Goal: Transaction & Acquisition: Purchase product/service

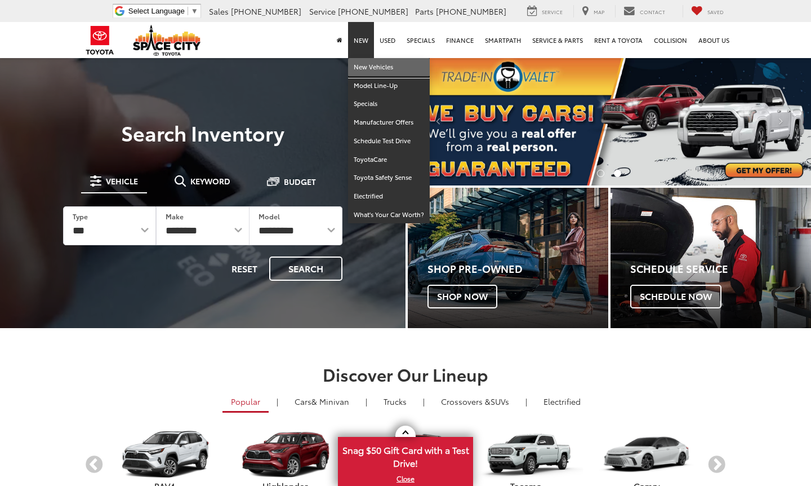
click at [367, 68] on link "New Vehicles" at bounding box center [389, 67] width 82 height 19
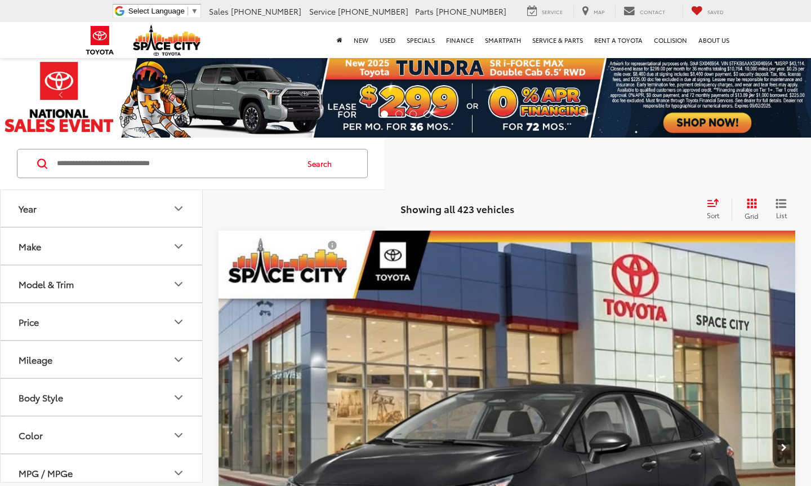
click at [177, 244] on icon "Make" at bounding box center [179, 246] width 14 height 14
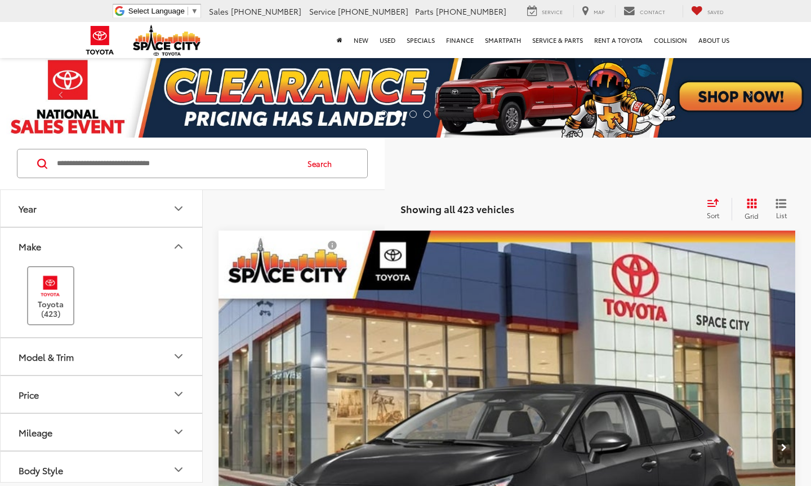
click at [52, 289] on img at bounding box center [50, 286] width 31 height 26
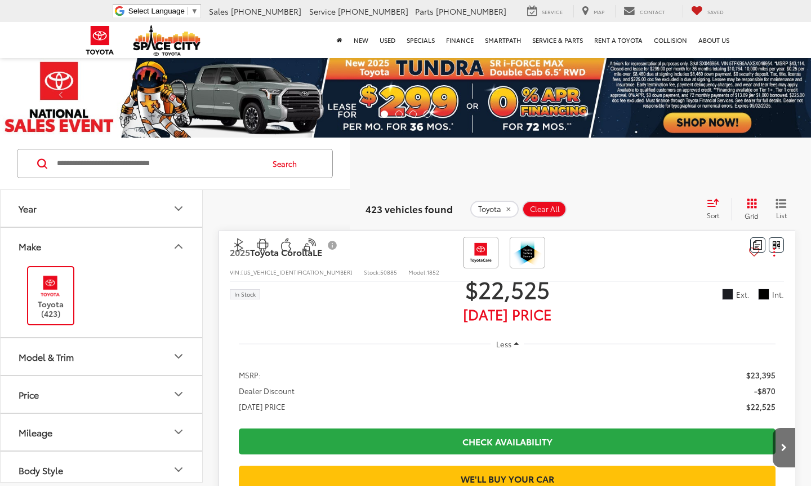
click at [180, 353] on icon "Model & Trim" at bounding box center [179, 356] width 14 height 14
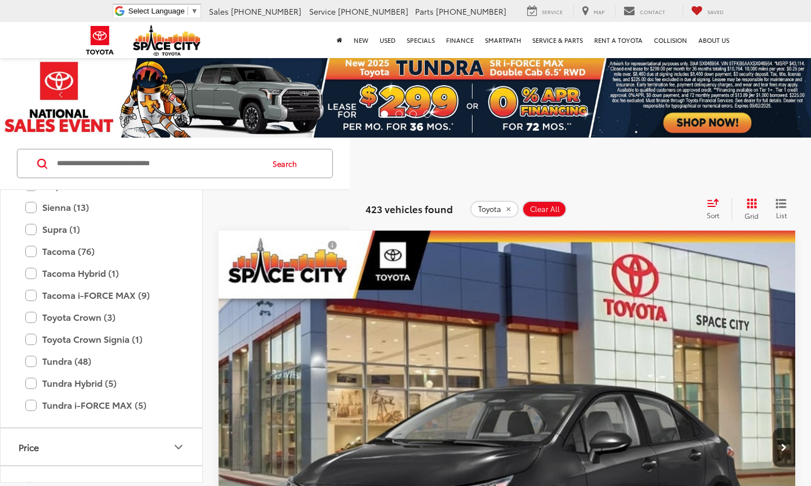
scroll to position [648, 0]
click at [30, 358] on label "Tundra (48)" at bounding box center [101, 360] width 152 height 20
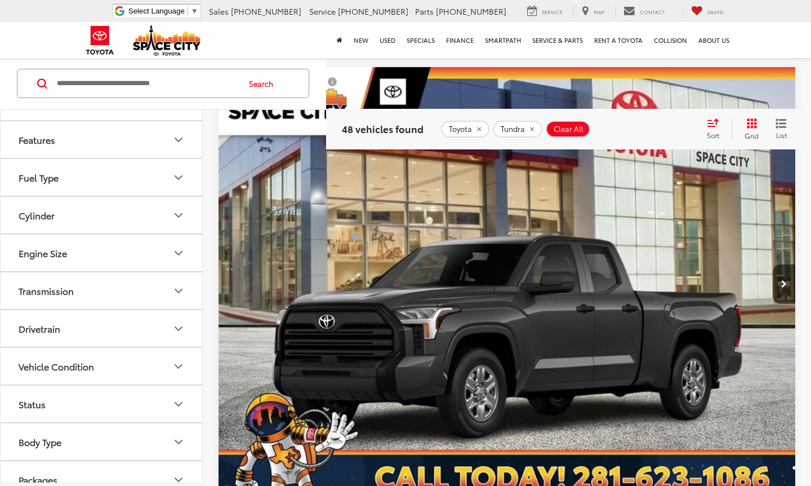
scroll to position [1027, 0]
click at [175, 327] on icon "Drivetrain" at bounding box center [179, 328] width 14 height 14
click at [20, 351] on label "4-Wheel Drive (22)" at bounding box center [57, 355] width 87 height 19
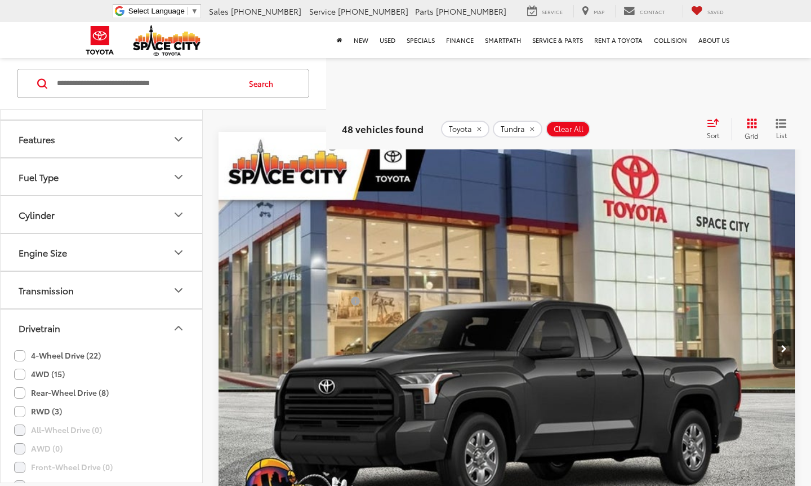
scroll to position [80, 0]
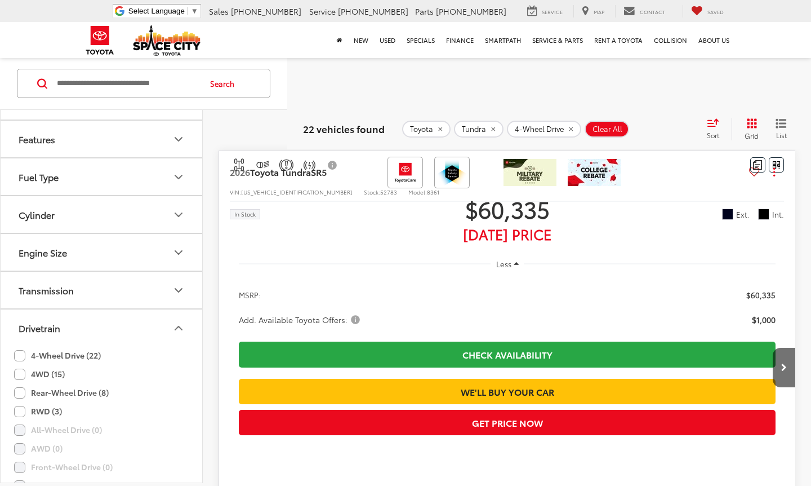
click at [19, 370] on label "4WD (15)" at bounding box center [39, 374] width 51 height 19
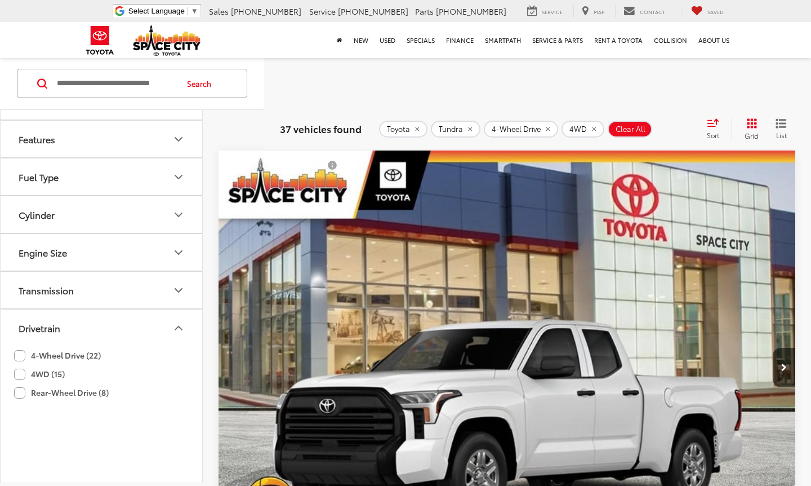
click at [175, 141] on icon "Features" at bounding box center [178, 138] width 7 height 3
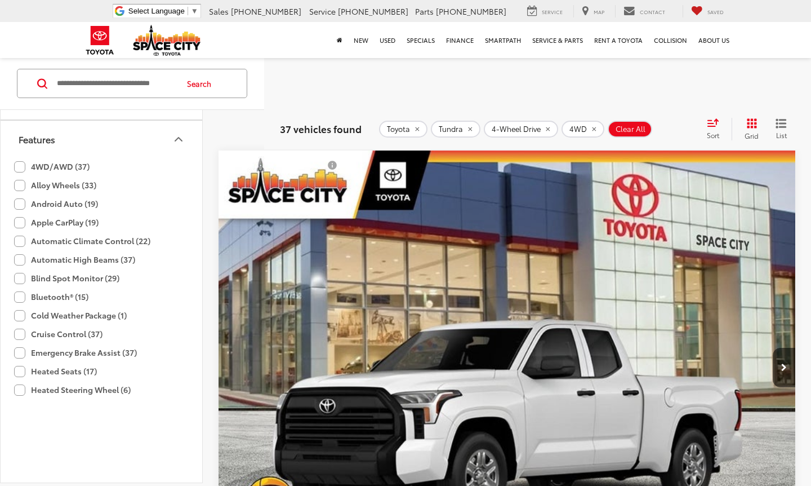
scroll to position [931, 0]
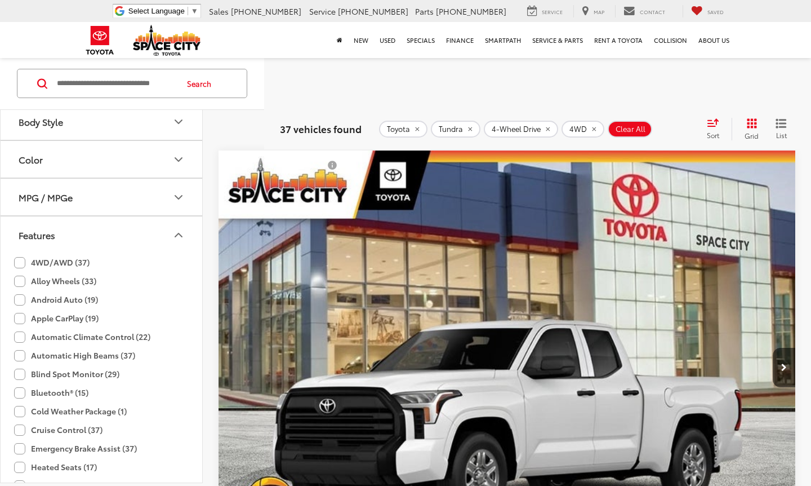
click at [175, 232] on icon "Features" at bounding box center [179, 235] width 14 height 14
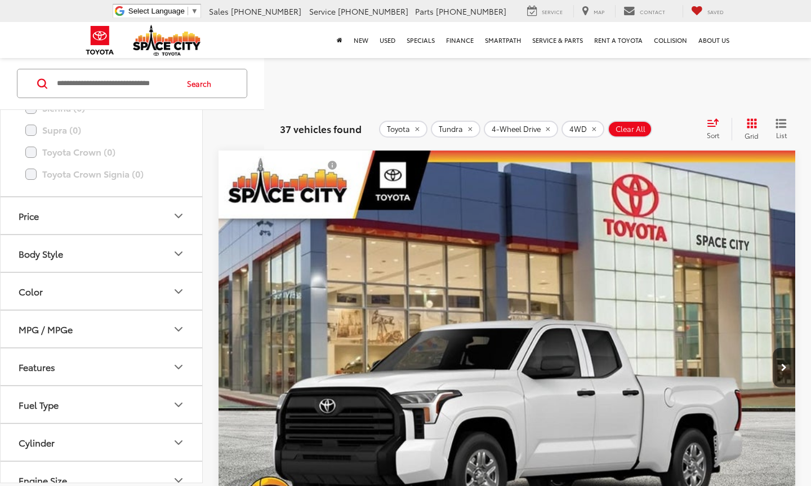
scroll to position [799, 0]
click at [176, 257] on icon "Body Style" at bounding box center [179, 254] width 14 height 14
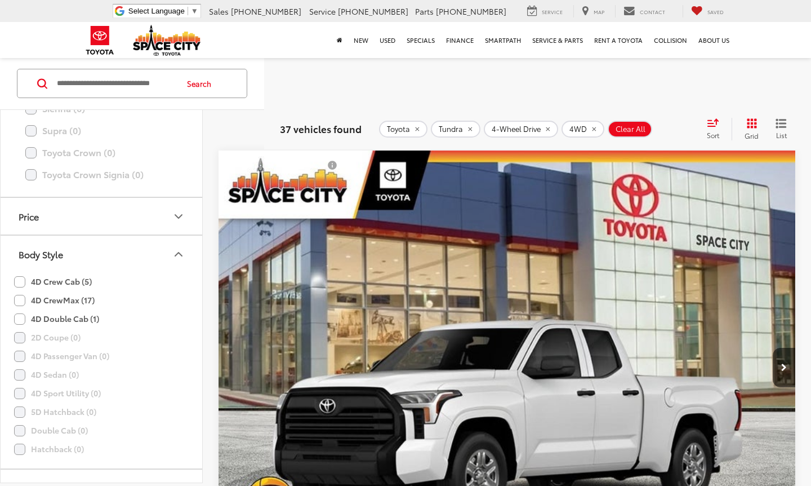
click at [23, 299] on label "4D CrewMax (17)" at bounding box center [54, 300] width 81 height 19
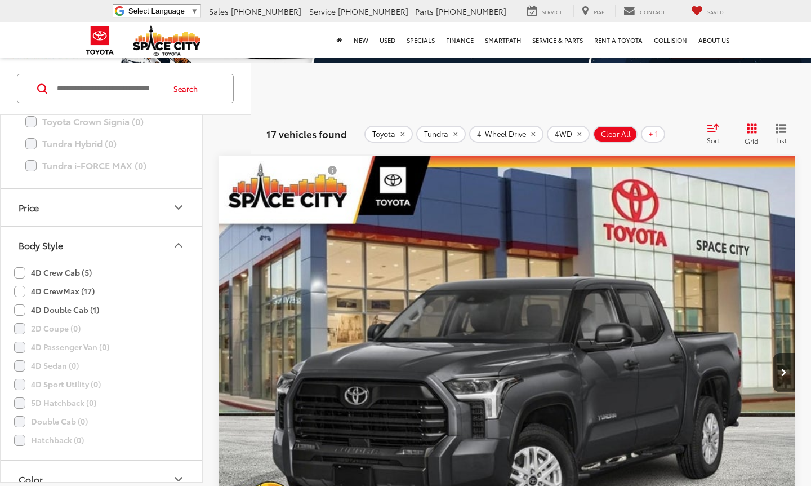
scroll to position [814, 0]
click at [177, 202] on icon "Price" at bounding box center [179, 206] width 14 height 14
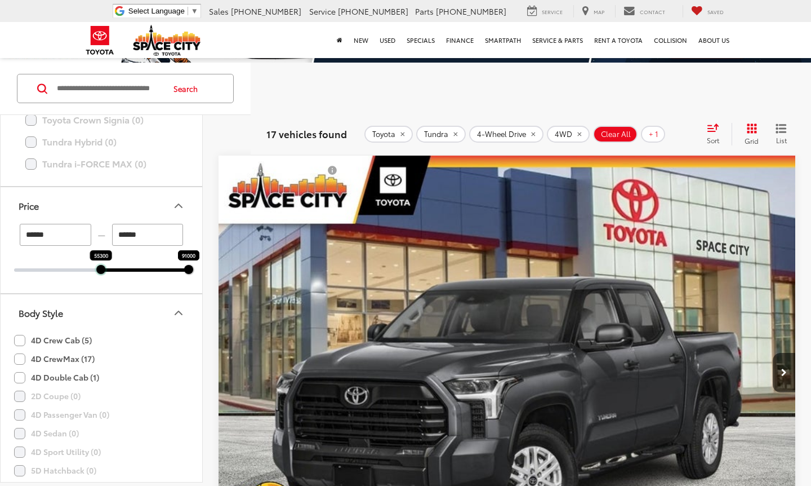
drag, startPoint x: 17, startPoint y: 268, endPoint x: 104, endPoint y: 287, distance: 89.0
click at [104, 287] on div "****** — ****** 55300 91000" at bounding box center [102, 258] width 202 height 69
type input "******"
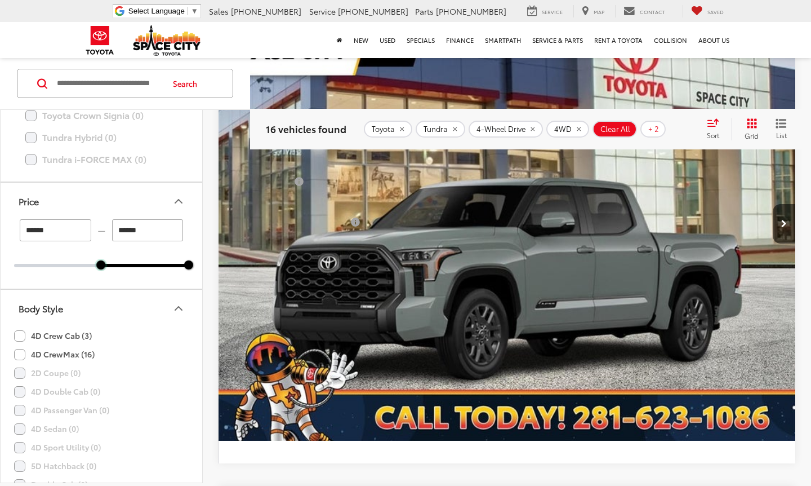
scroll to position [5043, 0]
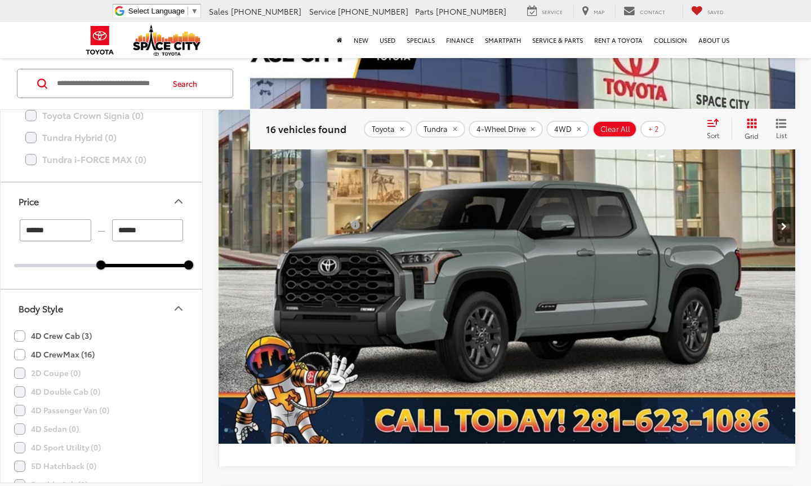
click at [541, 276] on img "2025 Toyota Tundra Platinum 0" at bounding box center [507, 227] width 579 height 434
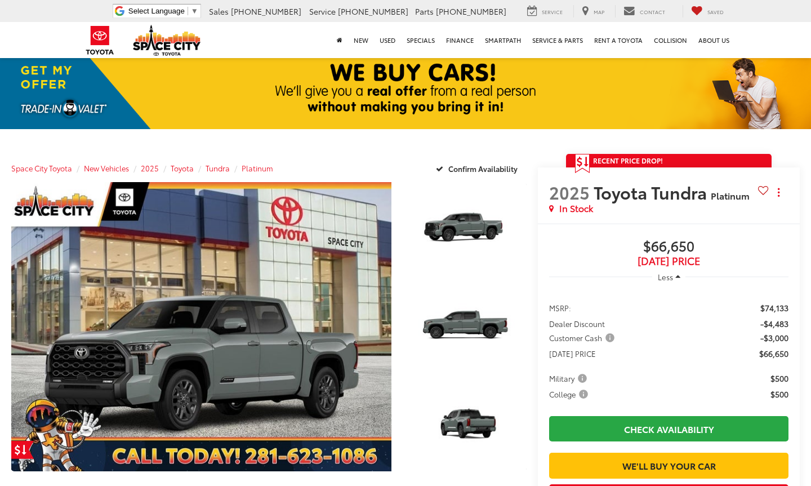
scroll to position [15, 0]
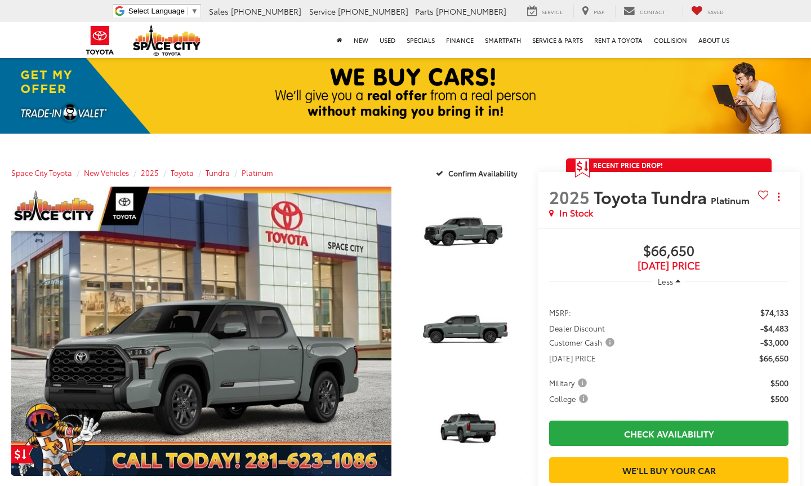
click at [583, 165] on icon "Get Price Drop Alert" at bounding box center [580, 166] width 6 height 10
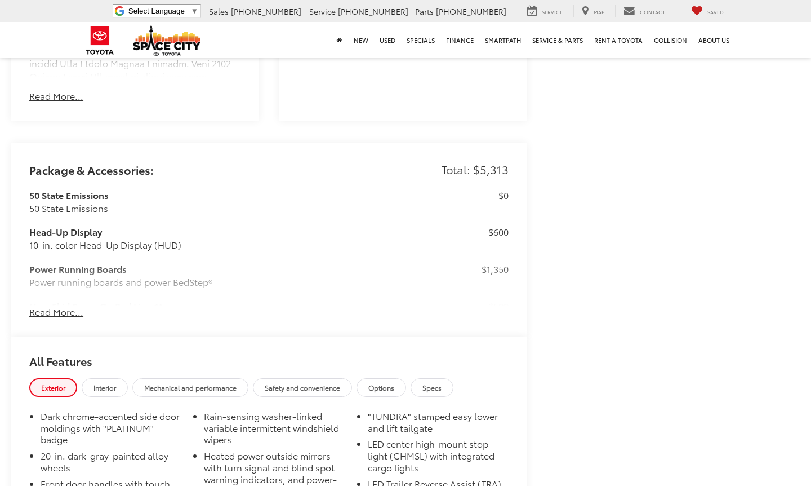
scroll to position [929, 0]
click at [59, 314] on button "Read More..." at bounding box center [56, 310] width 54 height 13
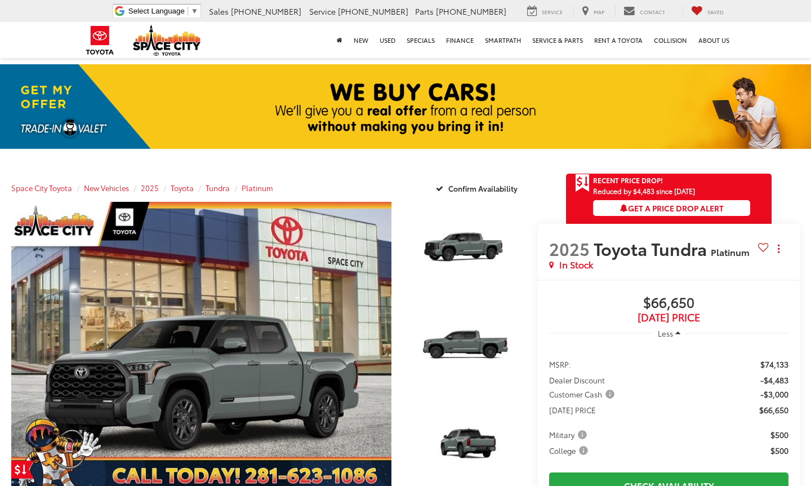
scroll to position [0, 0]
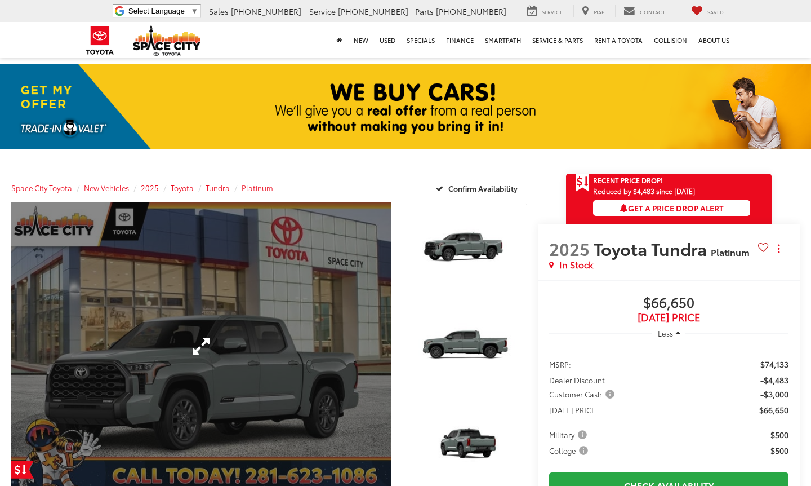
click at [234, 377] on link "Expand Photo 0" at bounding box center [201, 346] width 380 height 289
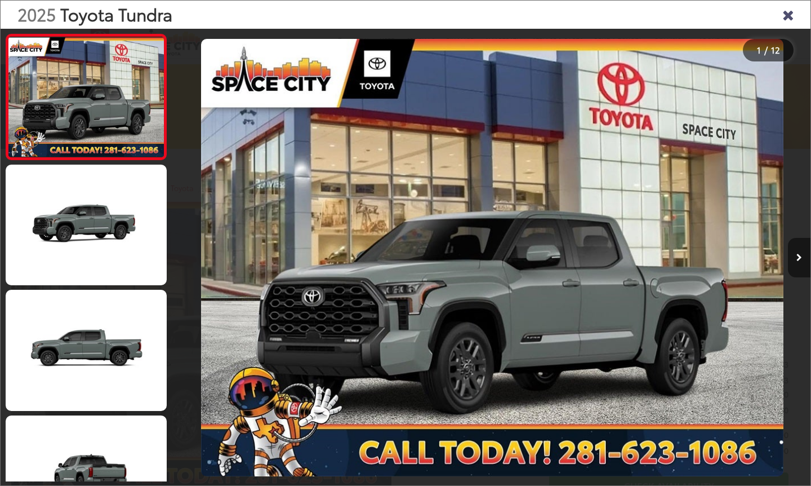
click at [798, 257] on icon "Next image" at bounding box center [800, 258] width 6 height 8
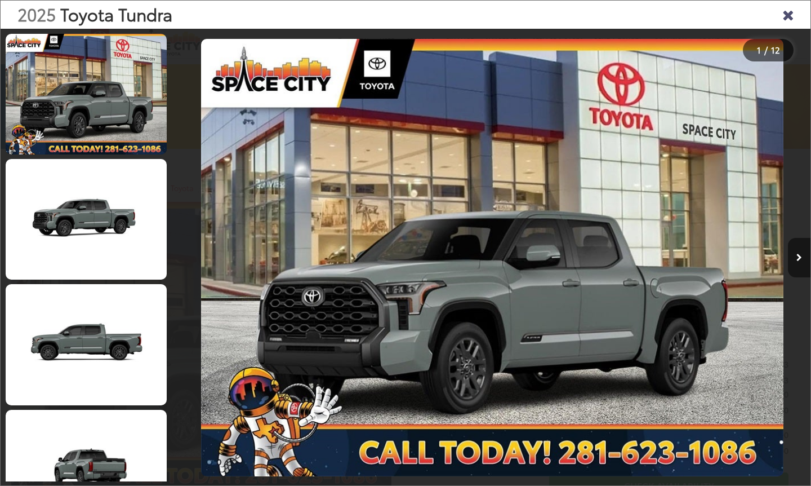
scroll to position [0, 637]
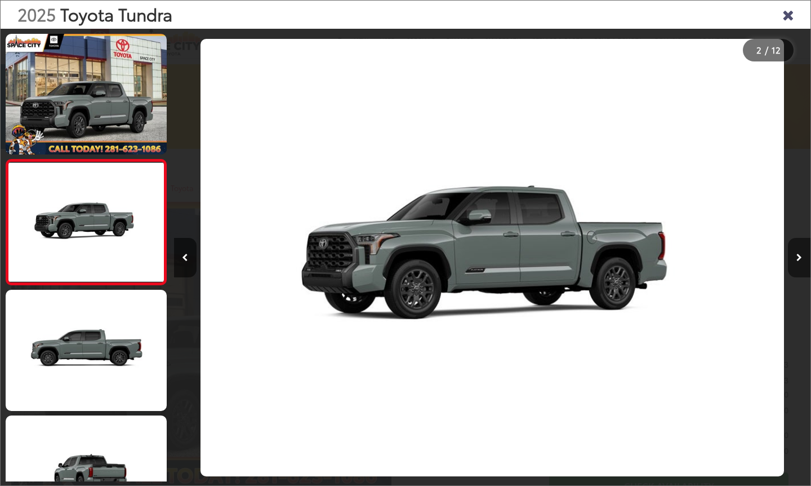
click at [798, 257] on icon "Next image" at bounding box center [800, 258] width 6 height 8
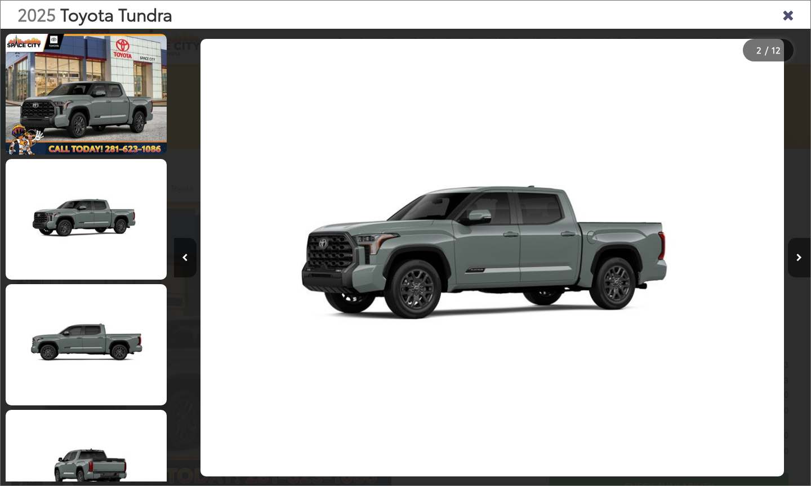
scroll to position [122, 0]
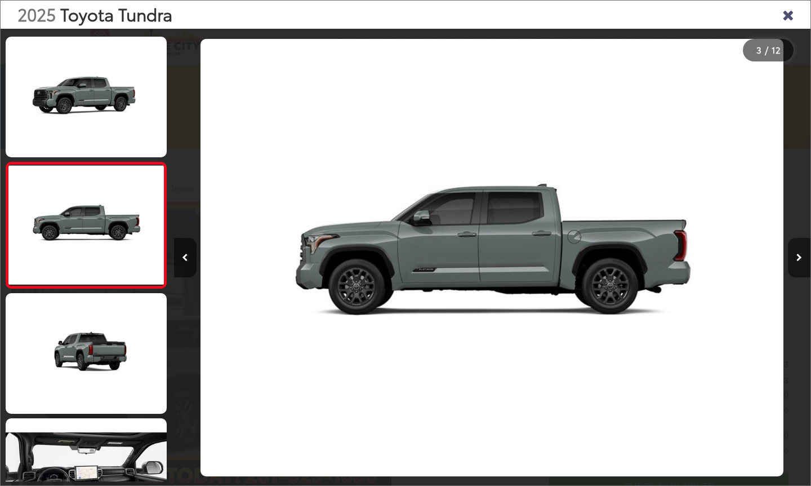
click at [798, 257] on icon "Next image" at bounding box center [800, 258] width 6 height 8
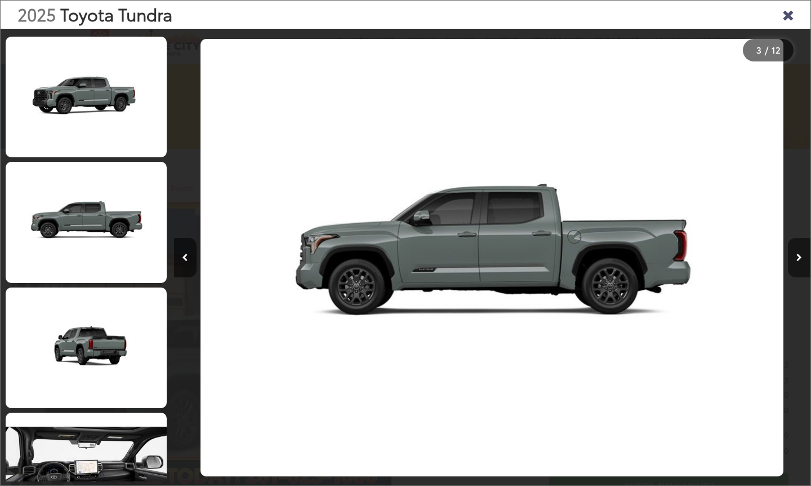
scroll to position [248, 0]
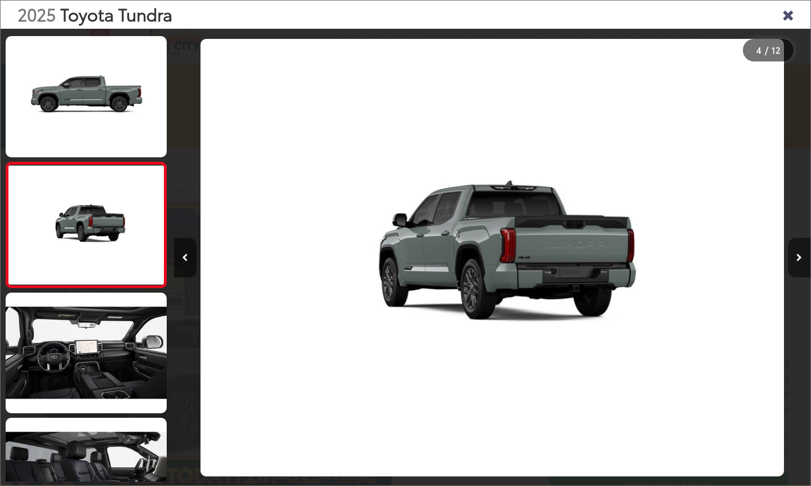
click at [798, 257] on icon "Next image" at bounding box center [800, 258] width 6 height 8
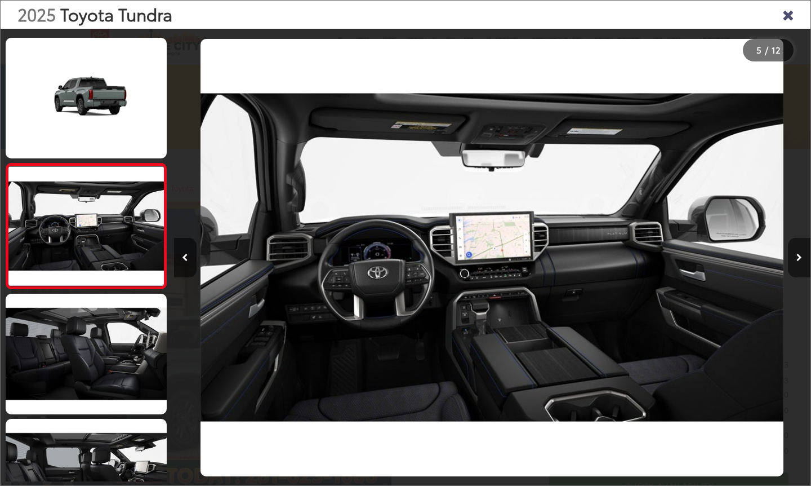
scroll to position [373, 0]
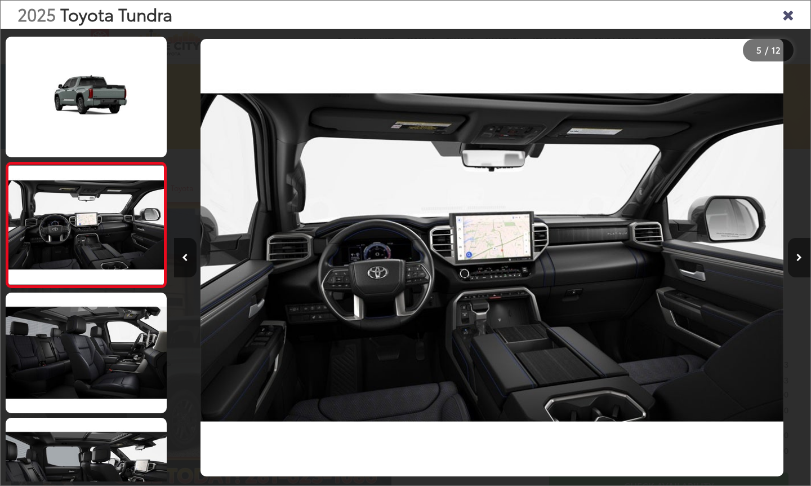
click at [798, 257] on icon "Next image" at bounding box center [800, 258] width 6 height 8
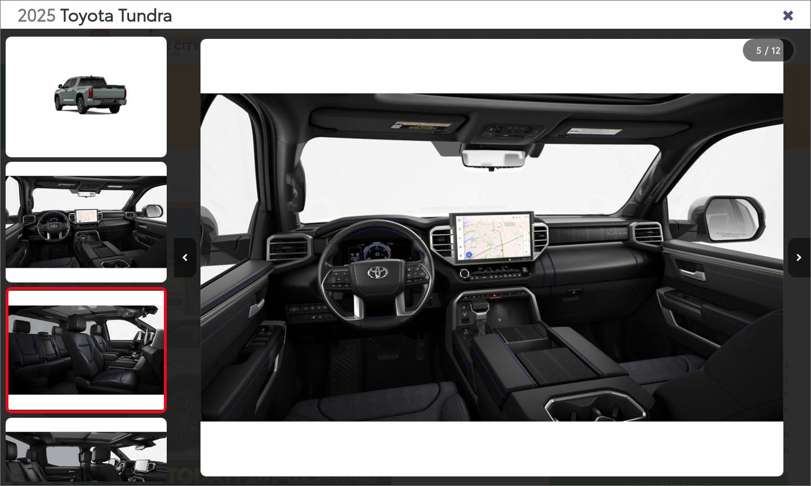
scroll to position [498, 0]
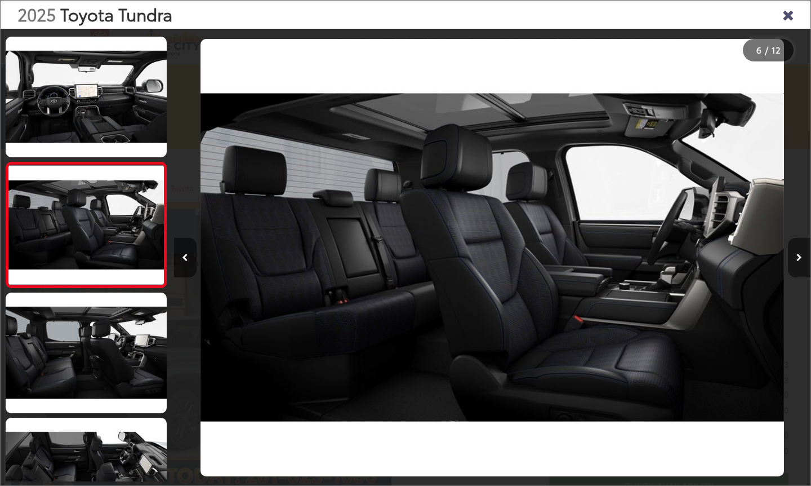
click at [798, 257] on icon "Next image" at bounding box center [800, 258] width 6 height 8
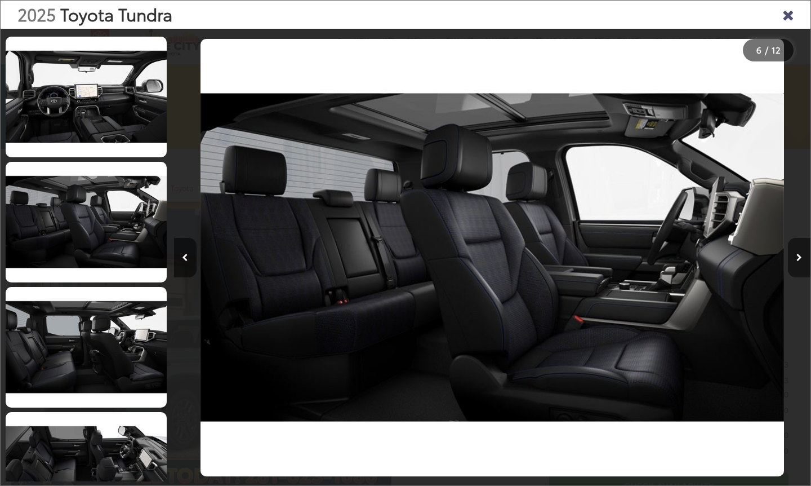
scroll to position [623, 0]
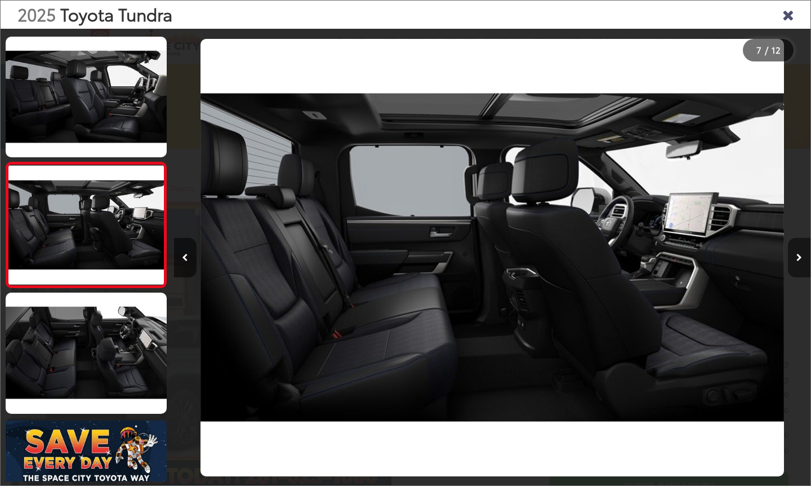
click at [798, 257] on icon "Next image" at bounding box center [800, 258] width 6 height 8
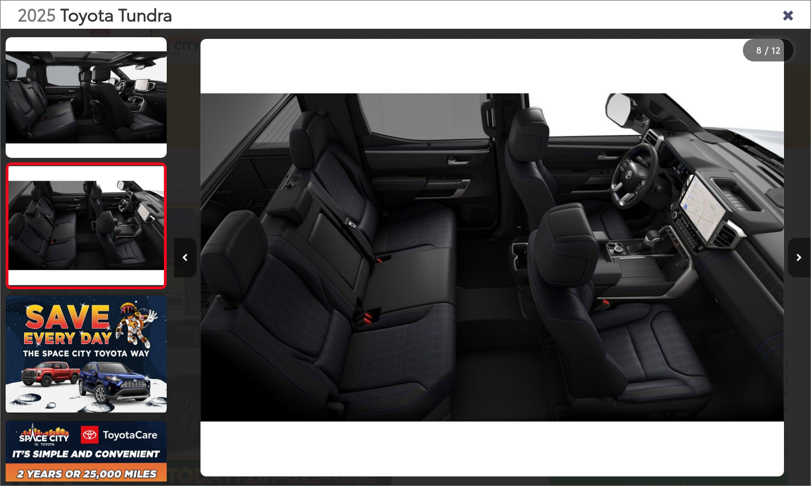
scroll to position [748, 0]
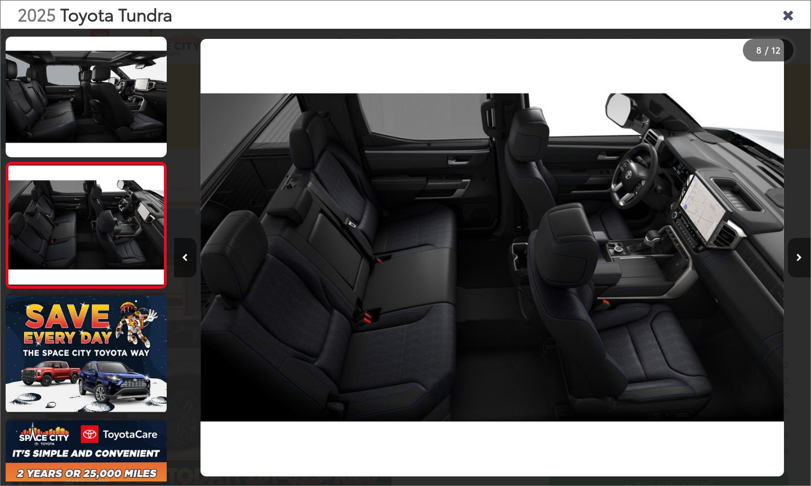
click at [798, 257] on icon "Next image" at bounding box center [800, 258] width 6 height 8
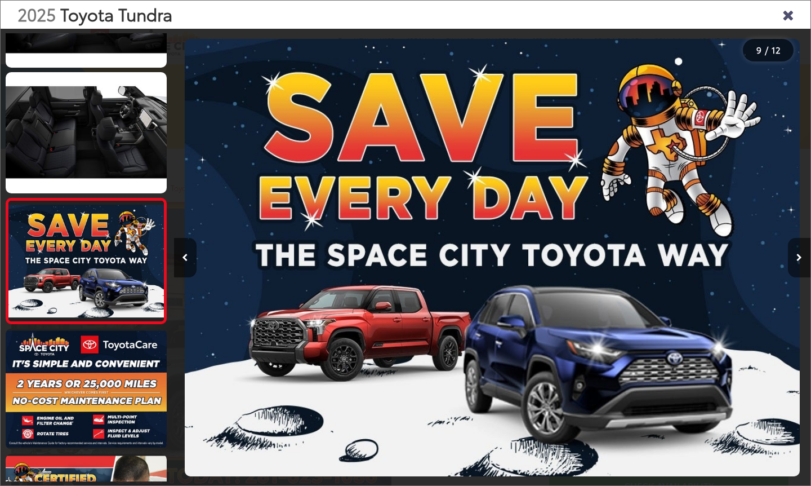
scroll to position [874, 0]
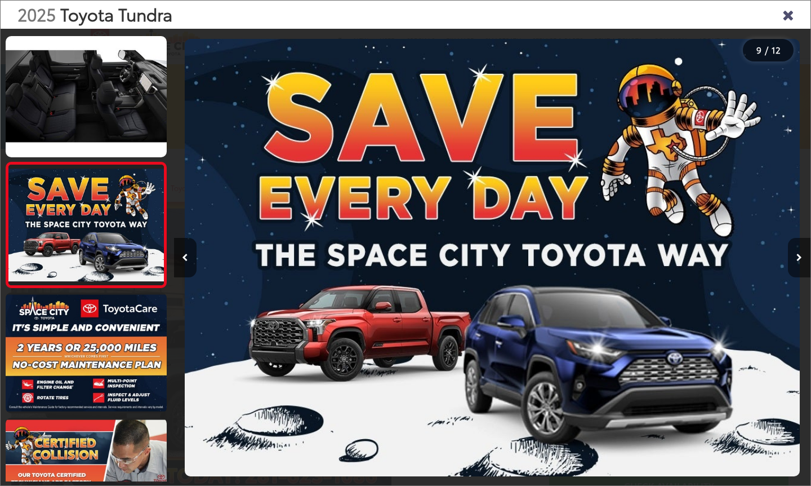
click at [798, 257] on icon "Next image" at bounding box center [800, 258] width 6 height 8
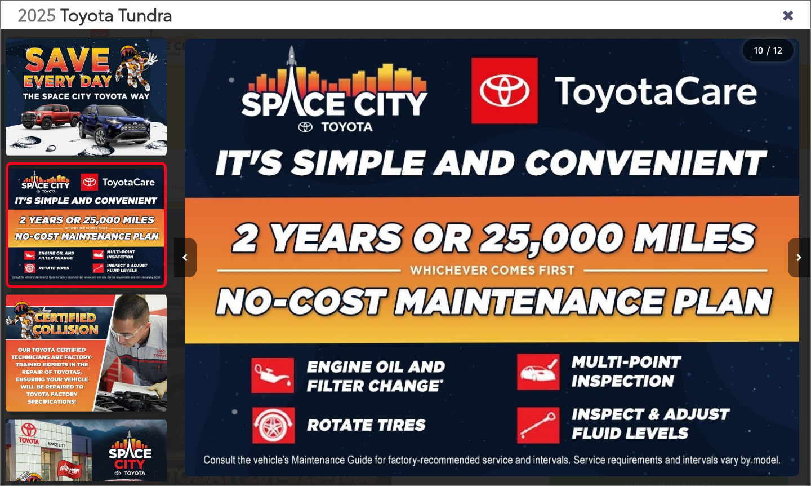
click at [798, 257] on icon "Next image" at bounding box center [800, 258] width 6 height 8
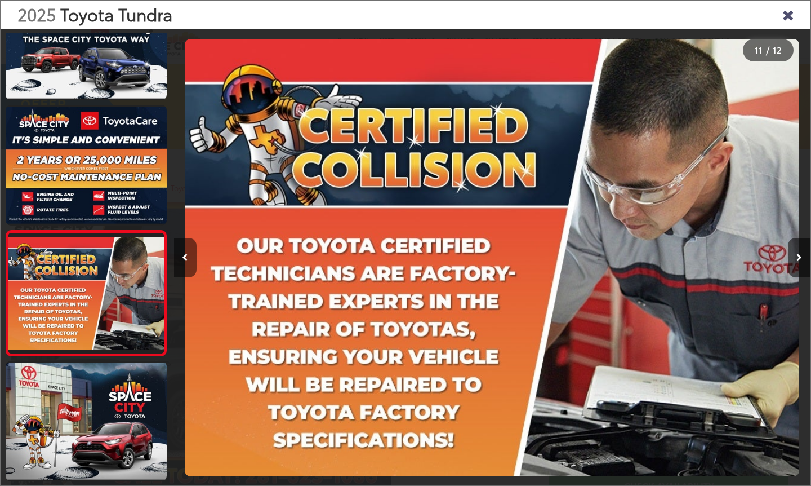
click at [188, 257] on icon "Previous image" at bounding box center [185, 258] width 6 height 8
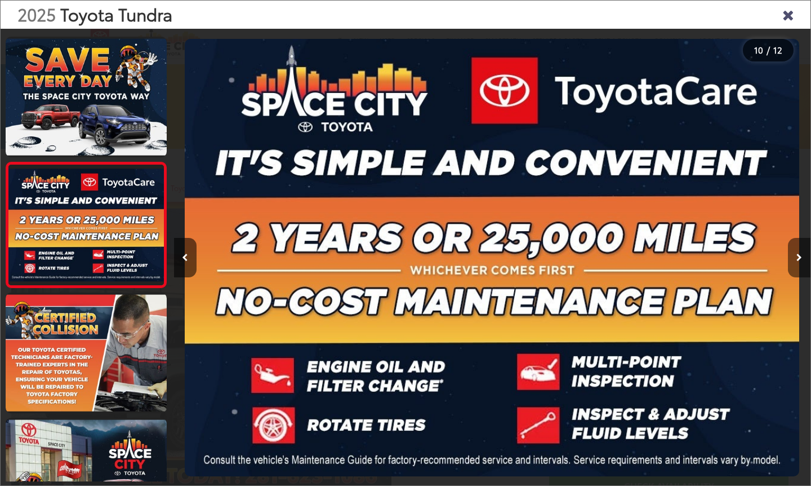
click at [797, 260] on icon "Next image" at bounding box center [800, 258] width 6 height 8
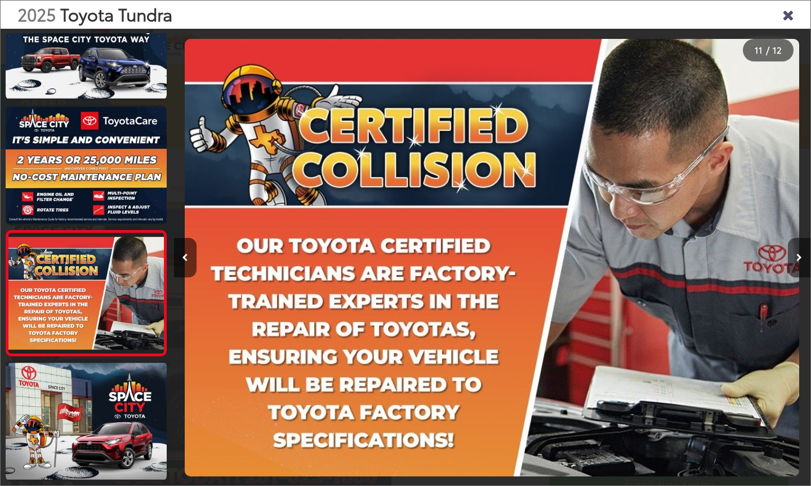
click at [797, 260] on icon "Next image" at bounding box center [800, 258] width 6 height 8
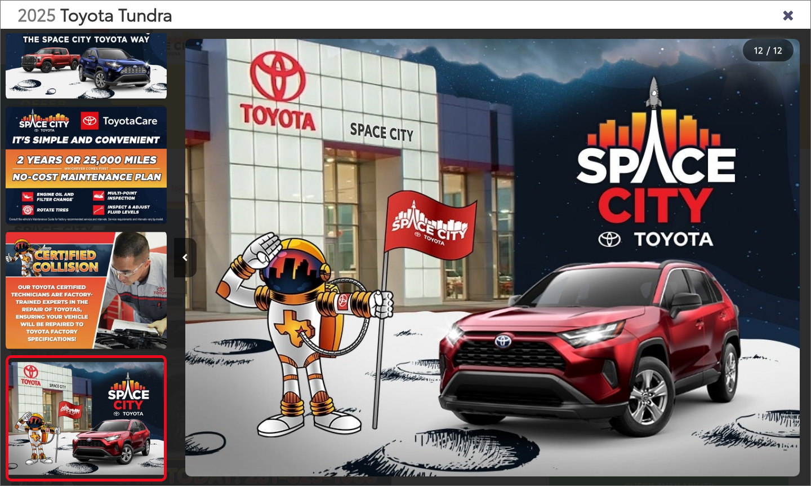
click at [797, 260] on div at bounding box center [730, 257] width 159 height 457
click at [788, 17] on icon "Close gallery" at bounding box center [787, 14] width 11 height 15
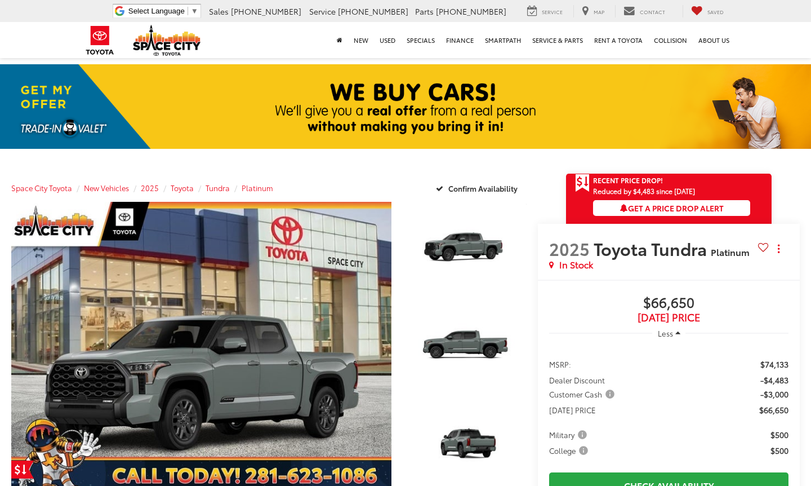
click at [98, 40] on img at bounding box center [100, 40] width 42 height 37
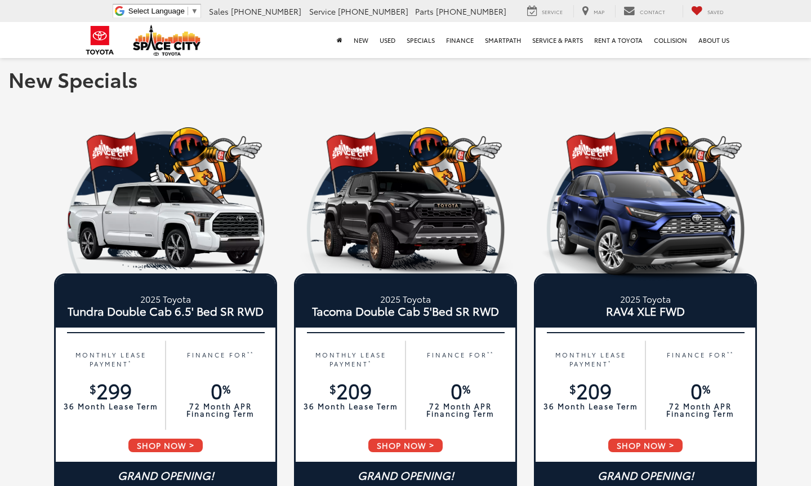
click at [169, 36] on img at bounding box center [167, 40] width 68 height 31
click at [164, 49] on img at bounding box center [167, 40] width 68 height 31
